Goal: Task Accomplishment & Management: Manage account settings

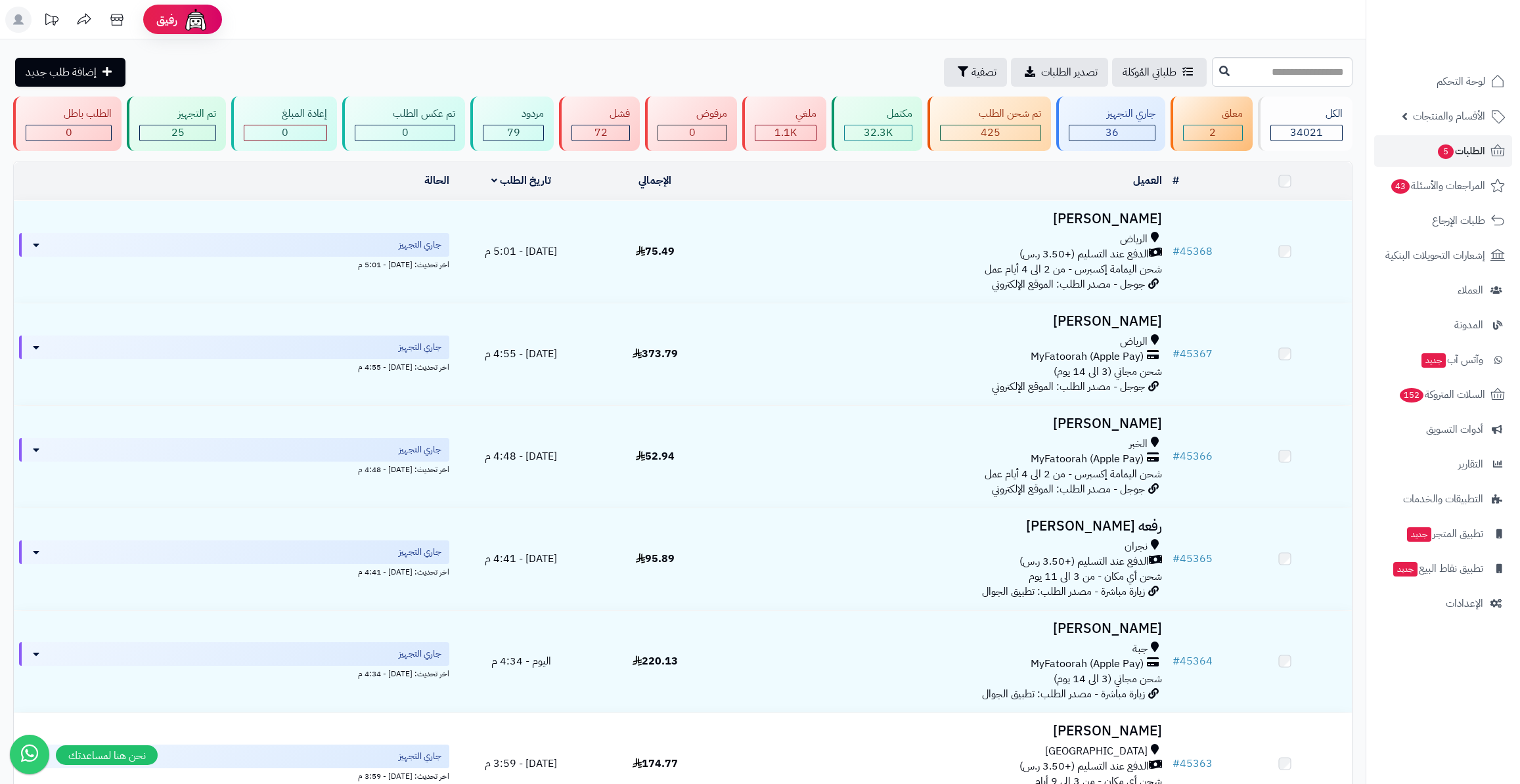
click at [1484, 150] on span "الطلبات 5" at bounding box center [1461, 151] width 49 height 18
click at [1461, 150] on span "الطلبات" at bounding box center [1470, 151] width 30 height 18
click at [1082, 126] on div "36" at bounding box center [1112, 133] width 85 height 15
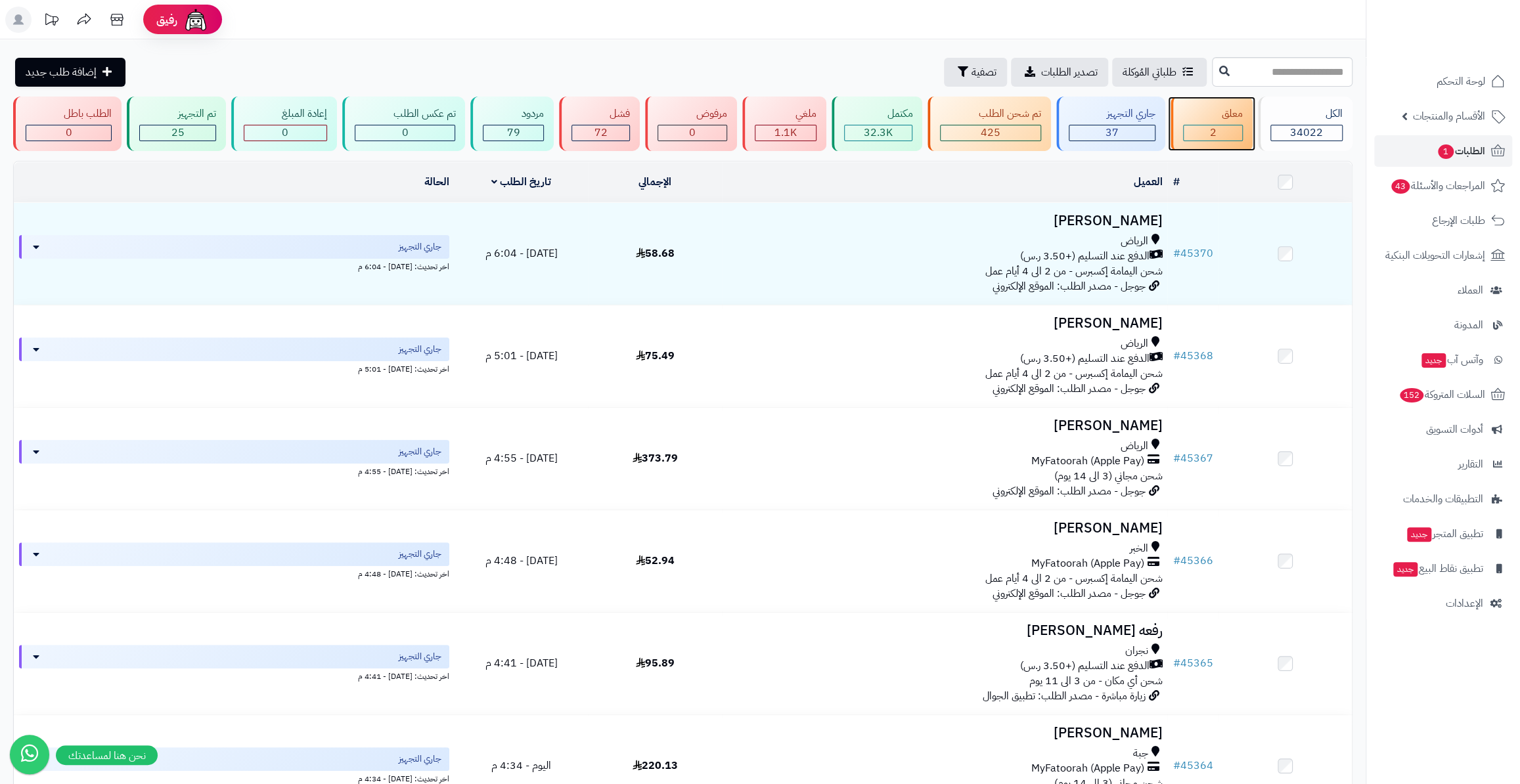
click at [1228, 105] on div "معلق 2" at bounding box center [1211, 124] width 82 height 55
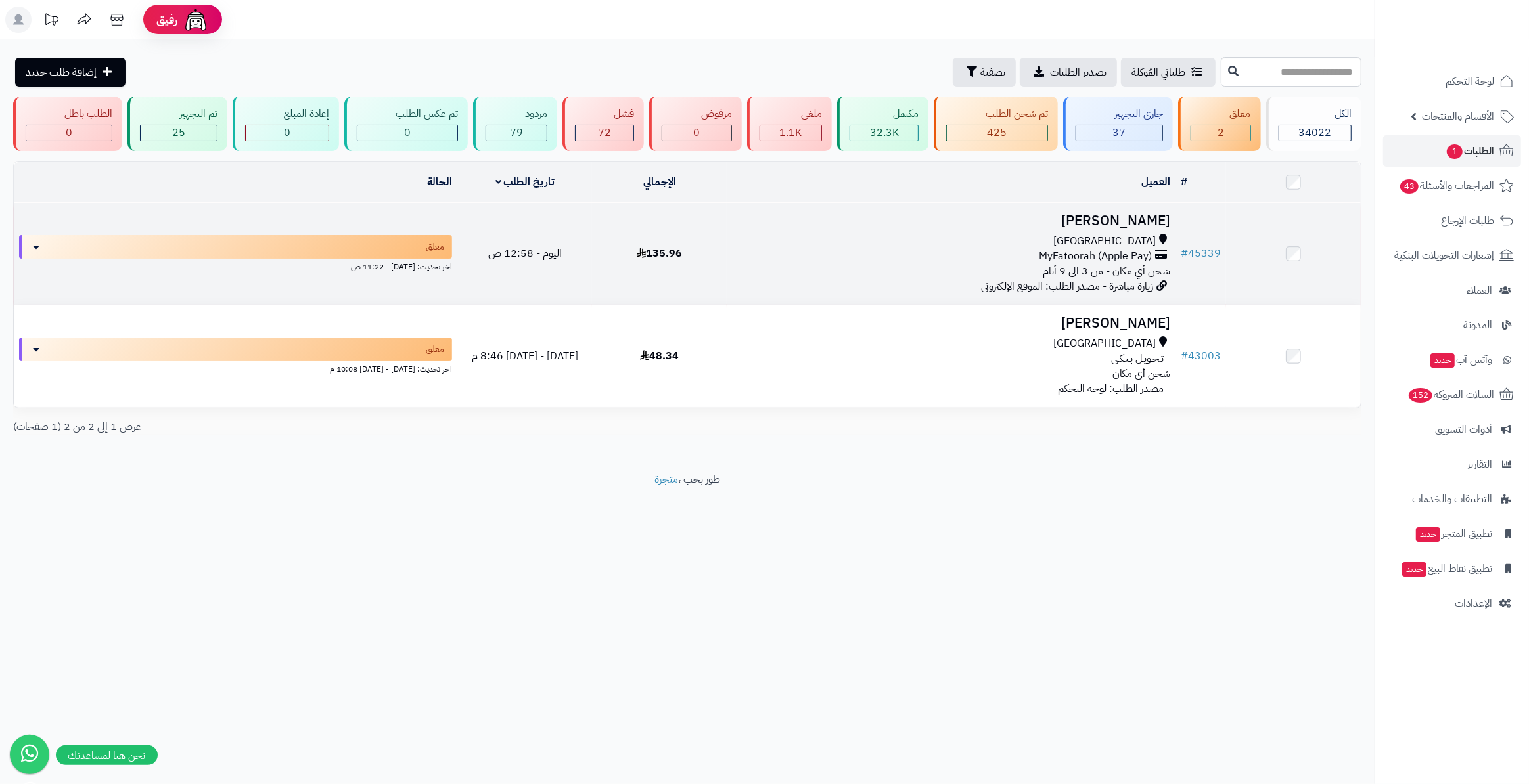
click at [1222, 249] on td "# 45339" at bounding box center [1201, 254] width 50 height 102
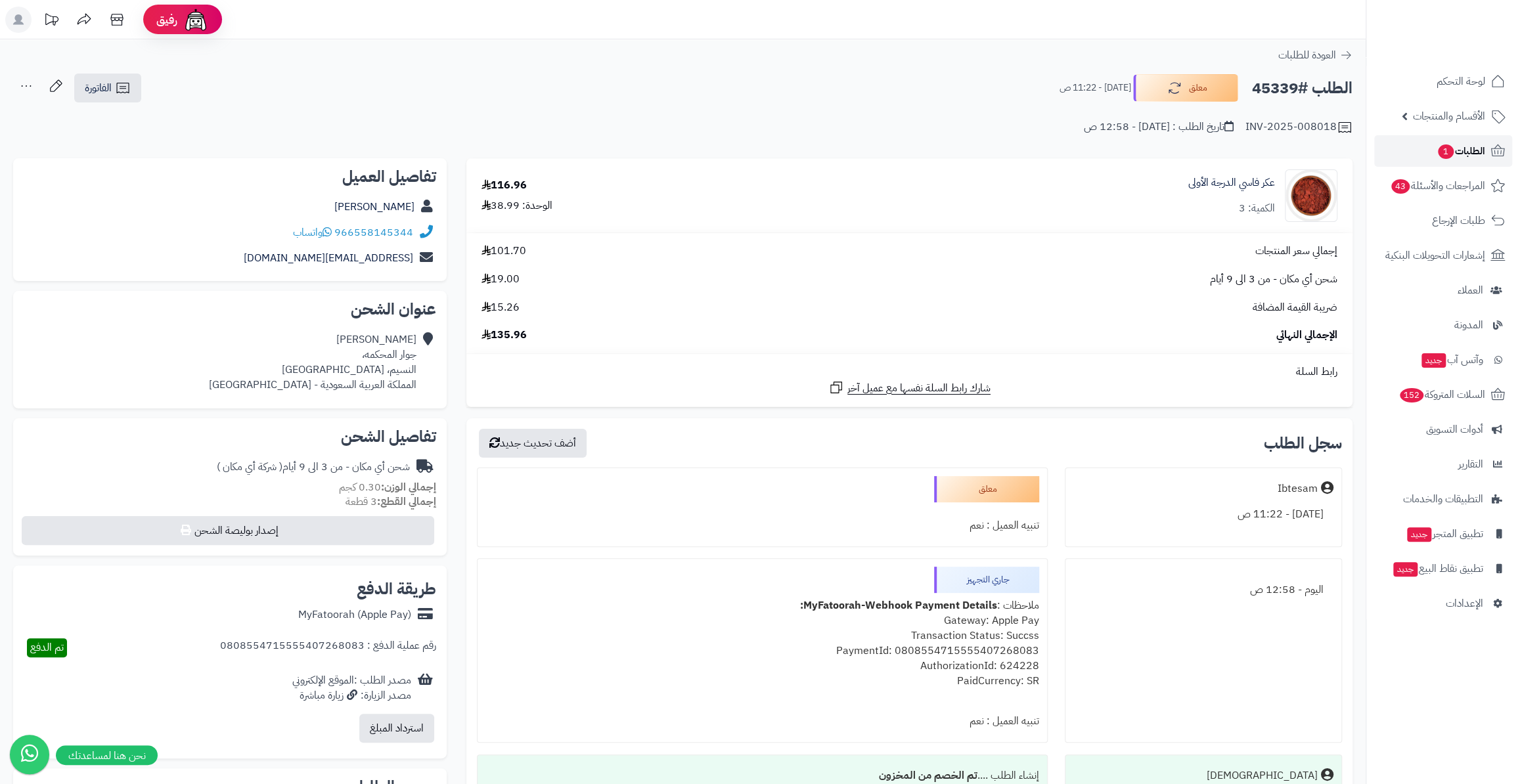
click at [1426, 156] on link "الطلبات 1" at bounding box center [1442, 151] width 138 height 31
